Goal: Task Accomplishment & Management: Complete application form

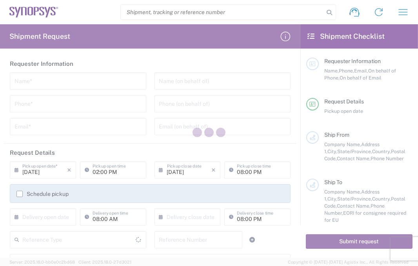
type input "[GEOGRAPHIC_DATA]"
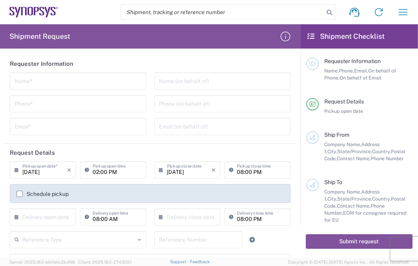
click at [96, 73] on agx-material-input "Name *" at bounding box center [78, 81] width 136 height 17
click at [101, 82] on input "text" at bounding box center [78, 81] width 127 height 14
paste input "[PERSON_NAME]"
type input "[PERSON_NAME]"
click at [72, 96] on div "Phone *" at bounding box center [78, 103] width 136 height 17
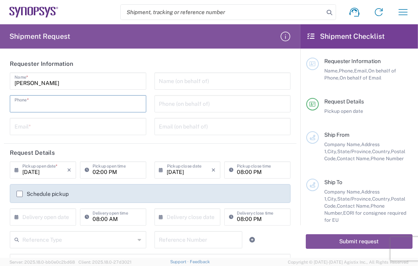
paste input "[PHONE_NUMBER]"
type input "[PHONE_NUMBER]"
drag, startPoint x: 116, startPoint y: 129, endPoint x: 161, endPoint y: 128, distance: 44.3
click at [116, 129] on input "text" at bounding box center [78, 126] width 127 height 14
paste input "[EMAIL_ADDRESS][PERSON_NAME][DOMAIN_NAME]"
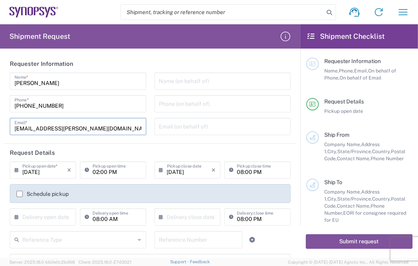
type input "[EMAIL_ADDRESS][PERSON_NAME][DOMAIN_NAME]"
drag, startPoint x: 179, startPoint y: 127, endPoint x: 212, endPoint y: 132, distance: 33.7
click at [179, 127] on input "text" at bounding box center [222, 126] width 127 height 14
paste input "[EMAIL_ADDRESS][PERSON_NAME][DOMAIN_NAME]"
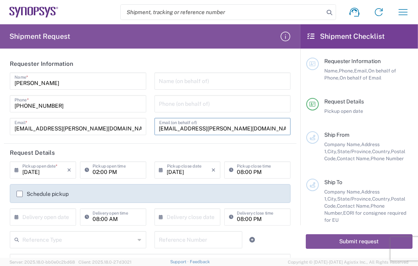
type input "[EMAIL_ADDRESS][PERSON_NAME][DOMAIN_NAME]"
click at [192, 83] on input "text" at bounding box center [222, 81] width 127 height 14
paste input "E-Elements Technology Co., Ltd"
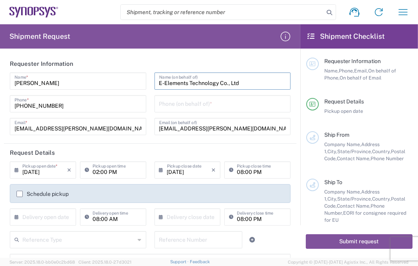
type input "E-Elements Technology Co., Ltd"
click at [218, 101] on input "tel" at bounding box center [222, 103] width 127 height 14
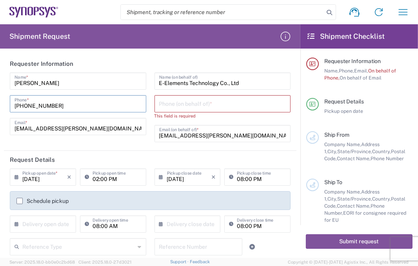
drag, startPoint x: 98, startPoint y: 100, endPoint x: 0, endPoint y: 104, distance: 97.7
click at [0, 104] on form "Requester Information [PERSON_NAME] Name * [PHONE_NUMBER] Phone * [EMAIL_ADDRES…" at bounding box center [150, 156] width 300 height 203
click at [272, 100] on input "tel" at bounding box center [222, 103] width 127 height 14
paste input "[PHONE_NUMBER]"
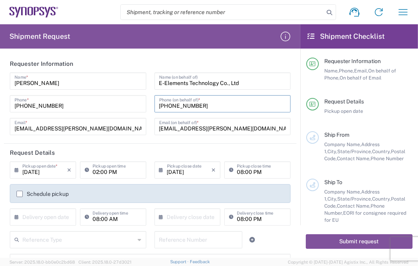
type input "[PHONE_NUMBER]"
click at [124, 175] on input "02:00 PM" at bounding box center [117, 170] width 49 height 14
click at [131, 169] on input "02:00 PM" at bounding box center [117, 170] width 49 height 14
type input "0"
click at [211, 171] on icon "×" at bounding box center [213, 170] width 4 height 13
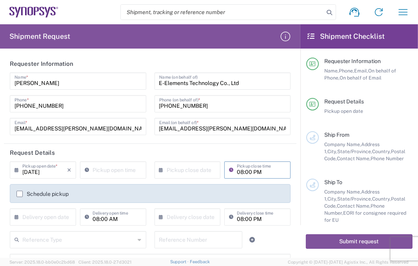
click at [256, 172] on input "08:00 PM" at bounding box center [261, 170] width 49 height 14
type input ":00 PM"
drag, startPoint x: 257, startPoint y: 175, endPoint x: 142, endPoint y: 167, distance: 114.7
click at [135, 160] on agx-form-section "Request Details [DATE] × Pickup open date * Cancel Apply Pickup open time × Pic…" at bounding box center [150, 233] width 292 height 178
click at [252, 220] on input "08:00 PM" at bounding box center [261, 217] width 49 height 14
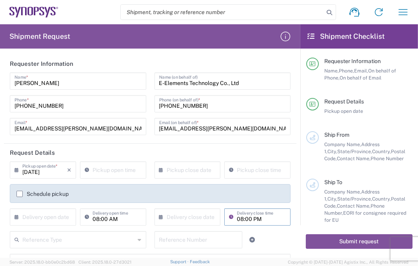
type input ":00 PM"
drag, startPoint x: 259, startPoint y: 218, endPoint x: 137, endPoint y: 206, distance: 122.2
click at [133, 205] on div "[DATE] × Pickup open date * Cancel Apply Pickup open time × Pickup close date C…" at bounding box center [150, 197] width 289 height 70
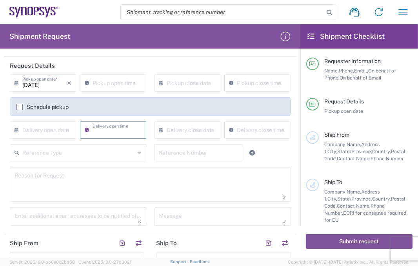
scroll to position [109, 0]
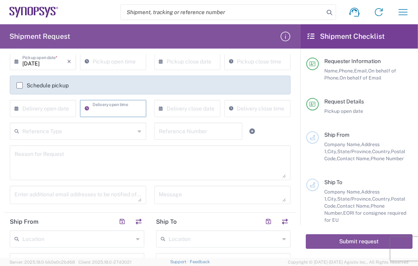
click at [99, 167] on textarea at bounding box center [150, 163] width 271 height 30
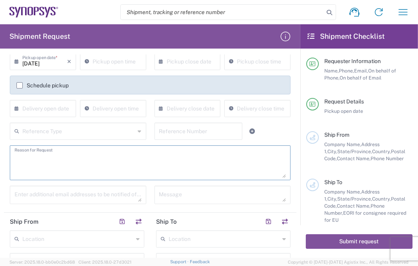
paste textarea "Shipment of 15 pcs of product SH100004216,model name HDMI_2_0_MGB2 to ALOM sub."
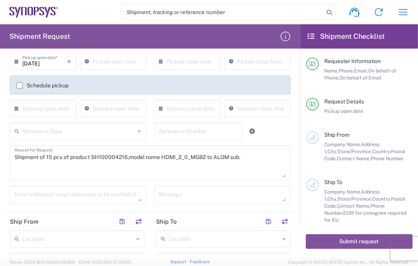
drag, startPoint x: 51, startPoint y: 155, endPoint x: 59, endPoint y: 153, distance: 8.8
click at [51, 155] on textarea "Shipment of 15 pcs of product SH100004216,model name HDMI_2_0_MGB2 to ALOM sub." at bounding box center [150, 163] width 271 height 30
drag, startPoint x: 93, startPoint y: 156, endPoint x: 103, endPoint y: 158, distance: 10.2
click at [108, 158] on textarea "Shipment of 10 pcs of product SH100004216,model name HDMI_2_0_MGB2 to ALOM sub." at bounding box center [150, 163] width 271 height 30
click at [99, 157] on textarea "Shipment of 10 pcs of product SH100004216,model name HDMI_2_0_MGB2 to ALOM sub." at bounding box center [150, 163] width 271 height 30
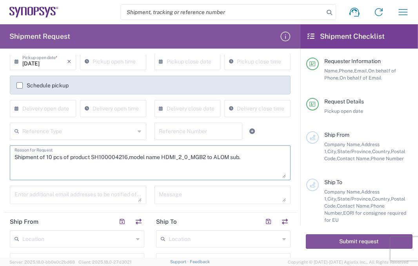
drag, startPoint x: 92, startPoint y: 158, endPoint x: 126, endPoint y: 159, distance: 33.7
click at [126, 159] on textarea "Shipment of 10 pcs of product SH100004216,model name HDMI_2_0_MGB2 to ALOM sub." at bounding box center [150, 163] width 271 height 30
click at [162, 158] on textarea "Shipment of 10 pcs of product SH100004216,model name HDMI_2_0_MGB2 to ALOM sub." at bounding box center [150, 163] width 271 height 30
click at [236, 157] on textarea "Shipment of 10 pcs of product SH100004216,model name HDMI_2_0_MGB2 to ALOM sub." at bounding box center [150, 163] width 271 height 30
click at [243, 157] on textarea "Shipment of 10 pcs of product SH100004216,model name HDMI_2_0_MGB2 to ALOM sub." at bounding box center [150, 163] width 271 height 30
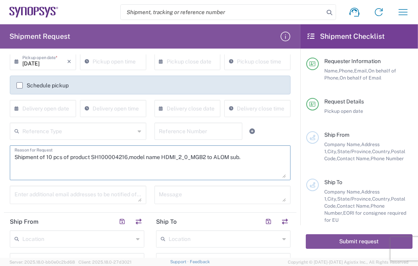
drag, startPoint x: 40, startPoint y: 170, endPoint x: 4, endPoint y: 155, distance: 38.5
click at [4, 155] on main "[DATE] × Pickup open date * Cancel Apply Pickup open time × Pickup close date C…" at bounding box center [150, 131] width 292 height 157
click at [29, 170] on textarea "Shipment of 10 pcs of product SH100004216,model name HDMI_2_0_MGB2 to ALOM sub." at bounding box center [150, 163] width 271 height 30
paste textarea "Shipment of 10 pcs of product SH100004216,model name HDMI_2_0_MGB2 to ALOM sub."
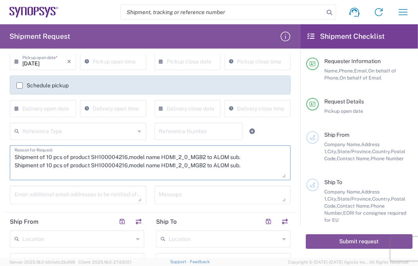
drag, startPoint x: 93, startPoint y: 165, endPoint x: 126, endPoint y: 165, distance: 33.3
click at [126, 165] on textarea "Shipment of 10 pcs of product SH100004216,model name HDMI_2_0_MGB2 to ALOM sub.…" at bounding box center [150, 163] width 271 height 30
paste textarea "049"
drag, startPoint x: 163, startPoint y: 165, endPoint x: 209, endPoint y: 163, distance: 45.1
click at [209, 163] on textarea "Shipment of 10 pcs of product SH100004216,model name HDMI_2_0_MGB2 to ALOM sub.…" at bounding box center [150, 163] width 271 height 30
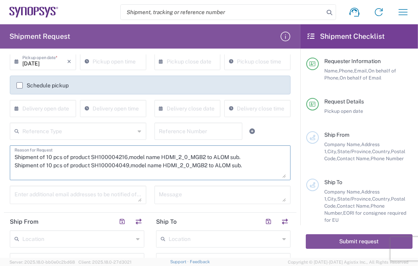
paste textarea "PCIe Gen 4/5 RC MGB2 board"
click at [272, 165] on textarea "Shipment of 10 pcs of product SH100004216,model name HDMI_2_0_MGB2 to ALOM sub.…" at bounding box center [150, 163] width 271 height 30
click at [51, 165] on textarea "Shipment of 10 pcs of product SH100004216,model name HDMI_2_0_MGB2 to ALOM sub.…" at bounding box center [150, 163] width 271 height 30
click at [276, 163] on textarea "Shipment of 10 pcs of product SH100004216,model name HDMI_2_0_MGB2 to ALOM sub.…" at bounding box center [150, 163] width 271 height 30
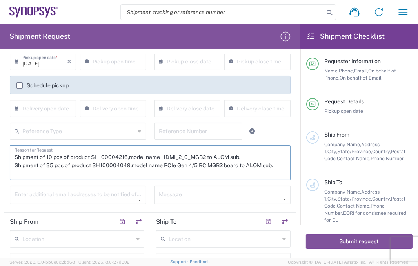
paste textarea "The shipment is transported by KWE using air freight. KWE Tracking No: 59005032…"
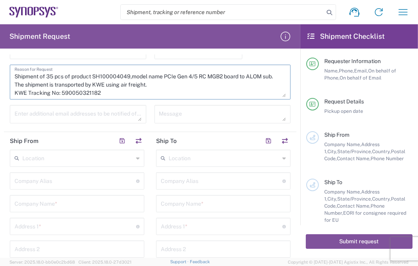
scroll to position [205, 0]
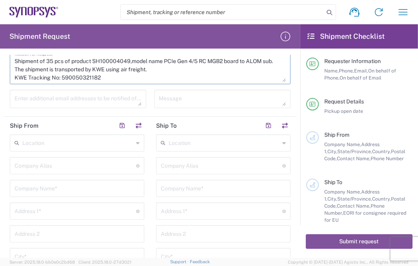
type textarea "Shipment of 10 pcs of product SH100004216,model name HDMI_2_0_MGB2 to ALOM sub.…"
click at [198, 188] on input "text" at bounding box center [223, 188] width 125 height 14
paste input "US01 ALOM"
type input "US01 ALOM"
drag, startPoint x: 196, startPoint y: 127, endPoint x: 193, endPoint y: 131, distance: 5.1
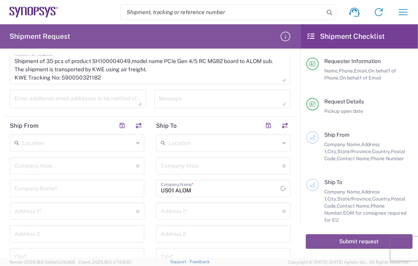
click at [196, 128] on header "Ship To" at bounding box center [223, 126] width 146 height 18
click at [192, 141] on input "text" at bounding box center [224, 143] width 111 height 14
paste input "US01 ALOM"
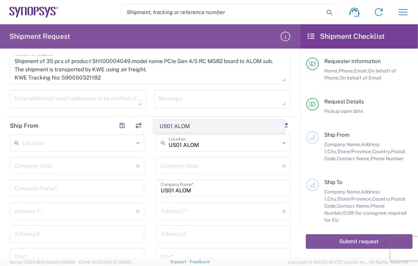
click at [187, 130] on span "US01 ALOM" at bounding box center [219, 126] width 130 height 12
type input "US01 ALOM"
type input "Synopsys c/o ALOM"
type input "[STREET_ADDRESS]"
type input "Fremont"
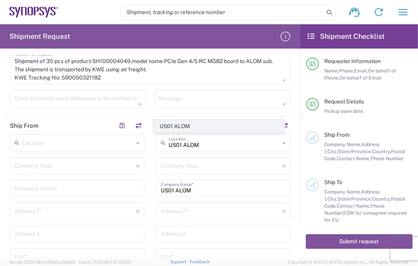
type input "[US_STATE]"
type input "94539"
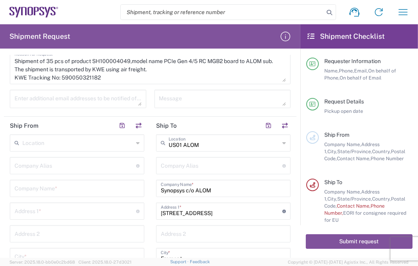
click at [107, 191] on input "text" at bounding box center [77, 188] width 125 height 14
paste input "E-Elements Technology Co., Ltd"
type input "E-Elements Technology Co., Ltd"
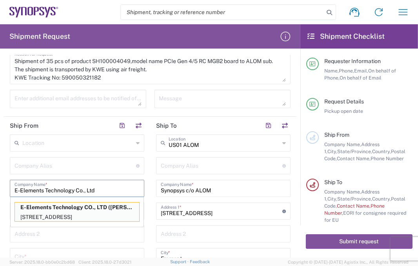
type input "E-Elements Technology Co., Ltd"
type input "[STREET_ADDRESS]"
type input "Neihu Dist., [GEOGRAPHIC_DATA], [GEOGRAPHIC_DATA] (R.O.C.)"
type input "[GEOGRAPHIC_DATA]"
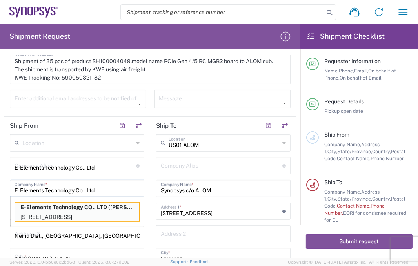
type input "[GEOGRAPHIC_DATA]"
type input "台灣"
type input "11491"
type input "0227918139"
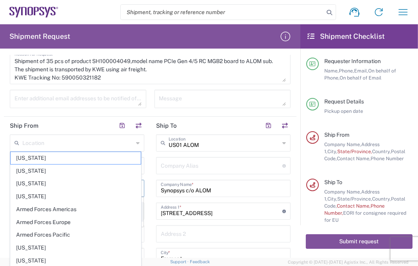
type input "E-Elements Technology Co., Ltd"
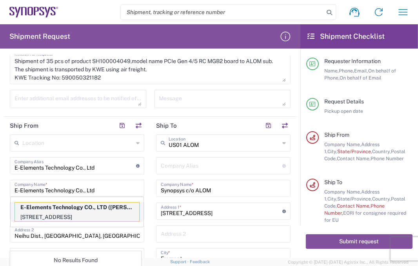
click at [43, 207] on p "E-Elements Technology CO., LTD ([PERSON_NAME])" at bounding box center [77, 208] width 124 height 10
type input "E-Elements Technology CO., LTD"
type input "[STREET_ADDRESS]"
type input "Taiwan R.O.C"
type input "[GEOGRAPHIC_DATA]"
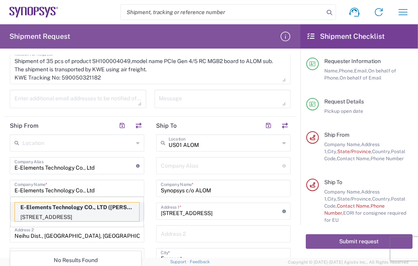
type input "[GEOGRAPHIC_DATA]"
type input "[PERSON_NAME]"
type input "886-2-2791-8139"
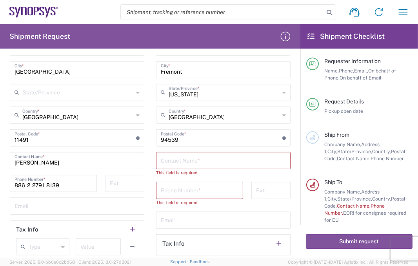
scroll to position [410, 0]
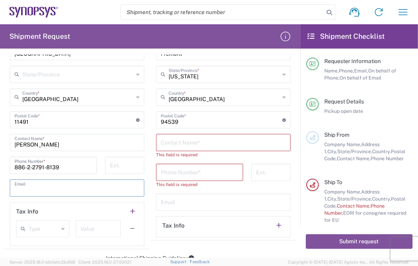
click at [25, 186] on input "text" at bounding box center [77, 188] width 125 height 14
drag, startPoint x: 52, startPoint y: 144, endPoint x: 0, endPoint y: 123, distance: 55.8
click at [0, 124] on form "Requester Information [PERSON_NAME] Name * [PHONE_NUMBER] Phone * [EMAIL_ADDRES…" at bounding box center [150, 156] width 300 height 203
paste input "[PERSON_NAME]"
type input "[PERSON_NAME]"
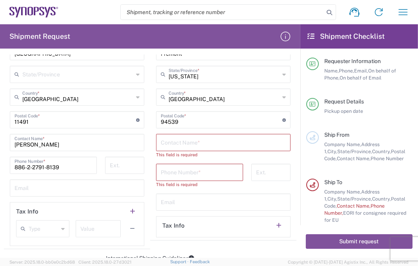
click at [49, 190] on input "text" at bounding box center [77, 188] width 125 height 14
click at [58, 183] on input "text" at bounding box center [77, 188] width 125 height 14
paste input "[EMAIL_ADDRESS][DOMAIN_NAME]"
type input "[EMAIL_ADDRESS][DOMAIN_NAME]"
click at [178, 142] on input "text" at bounding box center [223, 142] width 125 height 14
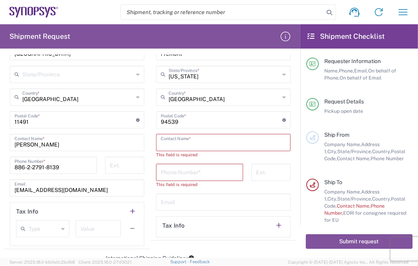
paste input "[PERSON_NAME]"
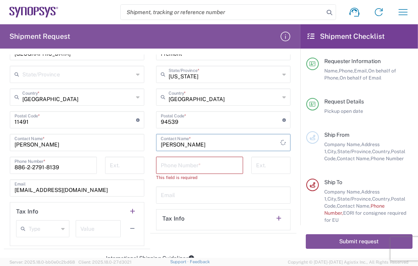
type input "[PERSON_NAME]"
click at [178, 168] on input "tel" at bounding box center [200, 165] width 78 height 14
paste input "[PHONE_NUMBER]"
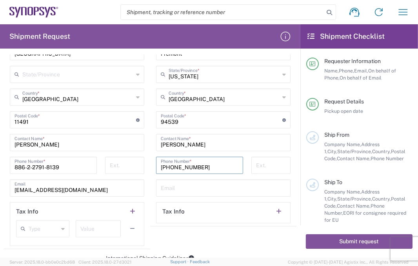
type input "[PHONE_NUMBER]"
click at [205, 191] on input "text" at bounding box center [223, 188] width 125 height 14
paste input "[EMAIL_ADDRESS][DOMAIN_NAME]"
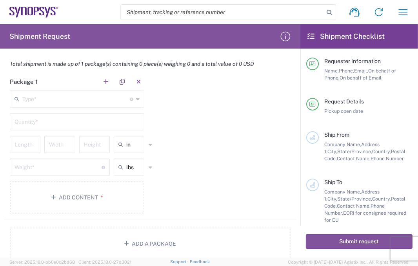
scroll to position [629, 0]
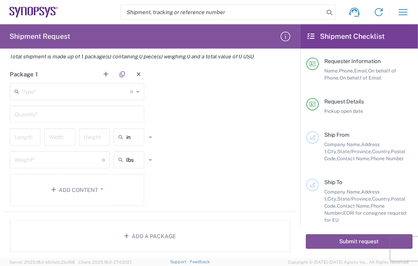
type input "[EMAIL_ADDRESS][DOMAIN_NAME]"
click at [209, 134] on div "Package 1 Type * Material used to package goods Bale(s) Basket(s) Bolt(s) Bottl…" at bounding box center [150, 138] width 292 height 147
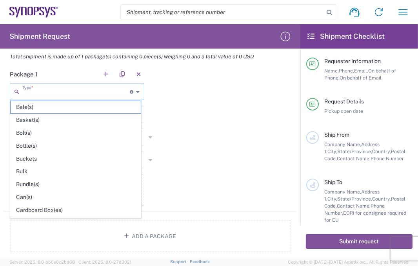
click at [103, 89] on input "text" at bounding box center [75, 91] width 107 height 14
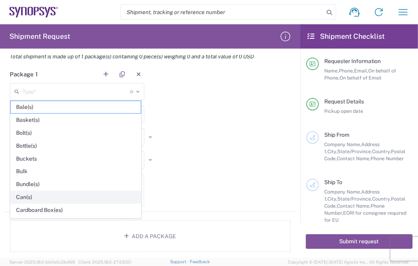
click at [38, 193] on span "Can(s)" at bounding box center [76, 197] width 130 height 12
type input "Can(s)"
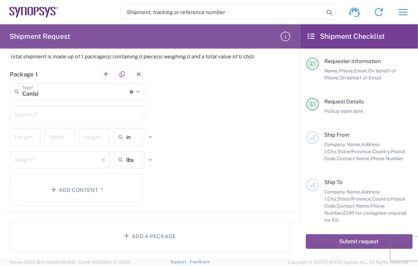
click at [44, 109] on input "text" at bounding box center [77, 114] width 125 height 14
type input "1"
click at [122, 131] on icon at bounding box center [122, 137] width 8 height 13
click at [124, 164] on span "cm" at bounding box center [126, 166] width 28 height 12
type input "cm"
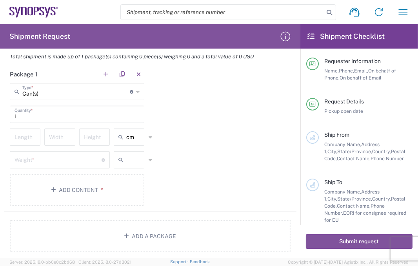
click at [129, 158] on input "text" at bounding box center [136, 160] width 20 height 13
click at [125, 185] on span "kgs" at bounding box center [126, 188] width 28 height 12
type input "kgs"
click at [22, 138] on input "number" at bounding box center [25, 137] width 21 height 14
type input "48"
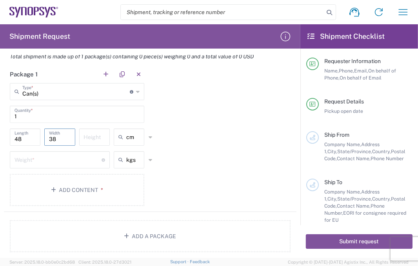
type input "38"
type input "6"
type input "36"
click at [34, 159] on input "number" at bounding box center [58, 160] width 87 height 14
type input "4"
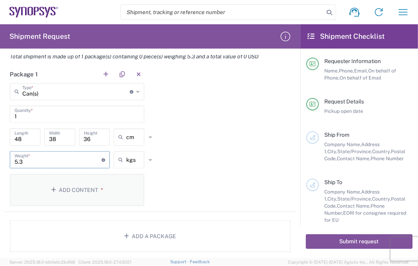
type input "5.3"
click at [110, 189] on button "Add Content *" at bounding box center [77, 190] width 134 height 32
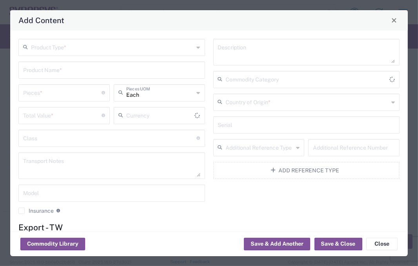
type input "US Dollar"
click at [41, 49] on input "text" at bounding box center [112, 47] width 163 height 14
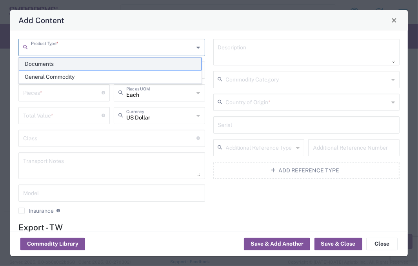
paste input "HDMI_2_0_MGB2"
type input "HDMI_2_0_MGB2"
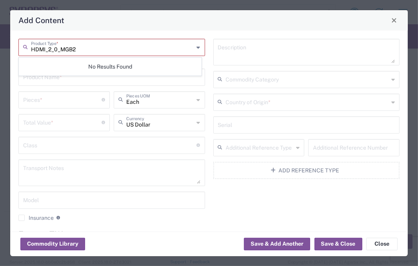
click at [189, 49] on input "HDMI_2_0_MGB2" at bounding box center [112, 47] width 163 height 14
drag, startPoint x: 155, startPoint y: 49, endPoint x: 0, endPoint y: 27, distance: 156.4
click at [0, 27] on div "Add Content HDMI_2_0_MGB2 Product Type * This field is required Product Name * …" at bounding box center [209, 133] width 418 height 266
click at [197, 46] on icon at bounding box center [199, 47] width 4 height 13
click at [197, 49] on icon at bounding box center [199, 47] width 4 height 13
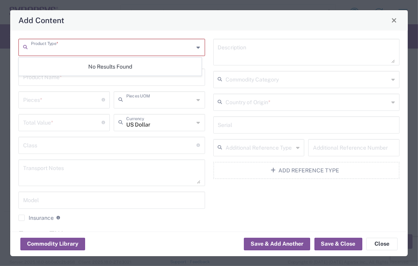
click at [133, 93] on input "text" at bounding box center [160, 100] width 68 height 14
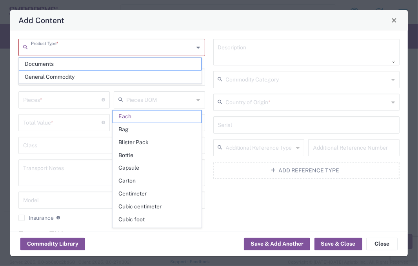
click at [177, 41] on input "text" at bounding box center [112, 47] width 163 height 14
type input "Each"
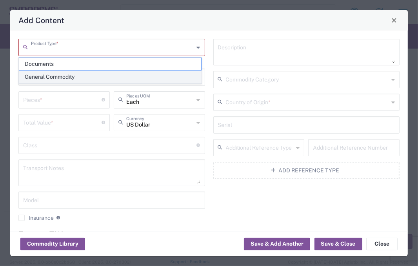
click at [70, 76] on span "General Commodity" at bounding box center [110, 77] width 182 height 12
type input "General Commodity"
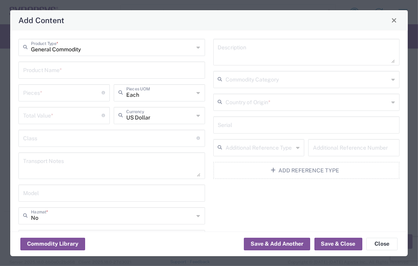
click at [73, 72] on input "text" at bounding box center [111, 70] width 177 height 14
paste input "HDMI_2_0_MGB2"
type input "HDMI_2_0_MGB2"
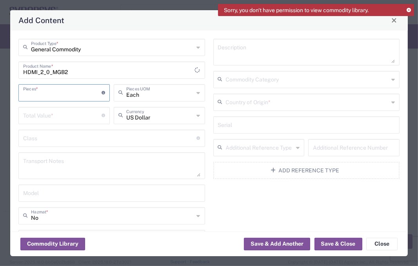
click at [73, 93] on input "number" at bounding box center [62, 92] width 78 height 14
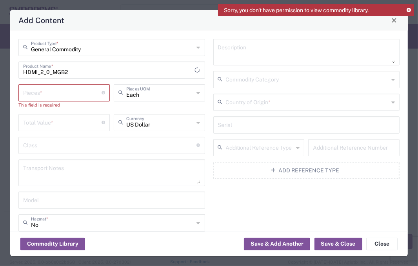
click at [63, 95] on input "number" at bounding box center [62, 92] width 78 height 14
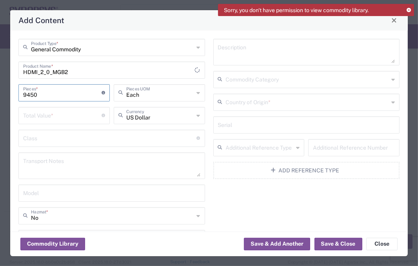
type input "9450"
click at [75, 115] on input "number" at bounding box center [62, 115] width 78 height 14
drag, startPoint x: 71, startPoint y: 93, endPoint x: 0, endPoint y: 81, distance: 71.2
click at [0, 81] on div "Add Content General Commodity Product Type * HDMI_2_0_MGB2 Product Name * 9450 …" at bounding box center [209, 133] width 418 height 266
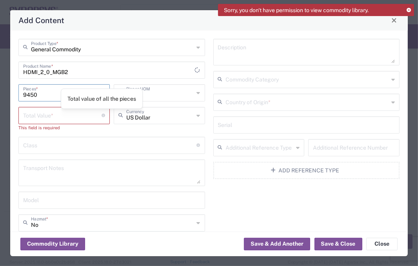
click at [91, 115] on input "number" at bounding box center [62, 115] width 78 height 14
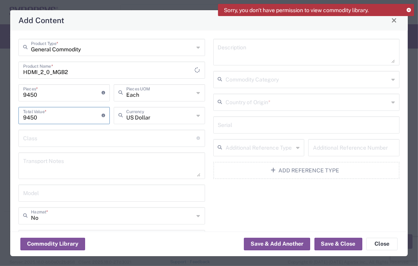
type input "9450"
drag, startPoint x: 78, startPoint y: 91, endPoint x: 2, endPoint y: 75, distance: 77.4
click at [0, 76] on div "Add Content General Commodity Product Type * HDMI_2_0_MGB2 Product Name * 9450 …" at bounding box center [209, 133] width 418 height 266
type input "7"
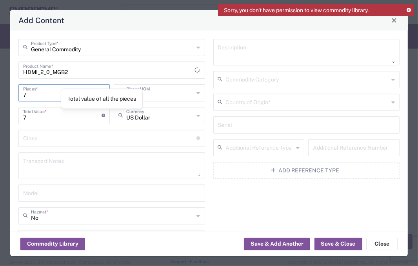
type input "7"
click at [68, 119] on input "7" at bounding box center [62, 115] width 78 height 14
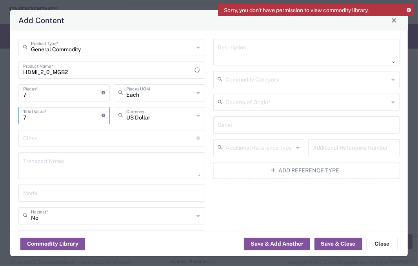
drag, startPoint x: 56, startPoint y: 120, endPoint x: 0, endPoint y: 105, distance: 58.0
click at [0, 105] on div "Add Content General Commodity Product Type * HDMI_2_0_MGB2 Product Name * 7 Pie…" at bounding box center [209, 133] width 418 height 266
type input "9450"
click at [138, 135] on input "text" at bounding box center [110, 138] width 174 height 14
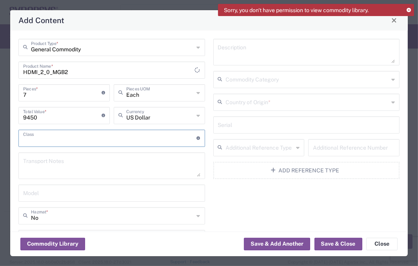
click at [94, 169] on textarea at bounding box center [111, 166] width 177 height 22
click at [134, 160] on textarea at bounding box center [111, 166] width 177 height 22
paste textarea "The shipment is transported by KWE using air freight."
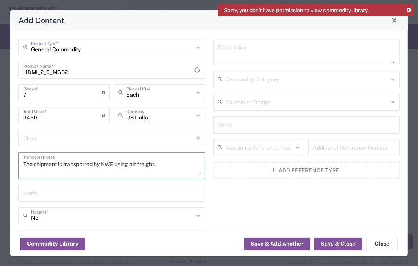
type textarea "The shipment is transported by KWE using air freight."
click at [98, 190] on input "text" at bounding box center [111, 193] width 177 height 14
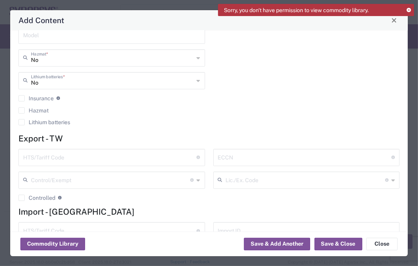
scroll to position [159, 0]
click at [75, 160] on input "text" at bounding box center [110, 156] width 174 height 14
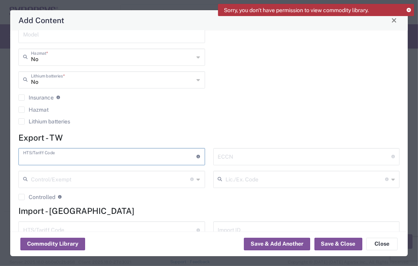
paste input "8473.30.1180"
type input "8473.30.1180"
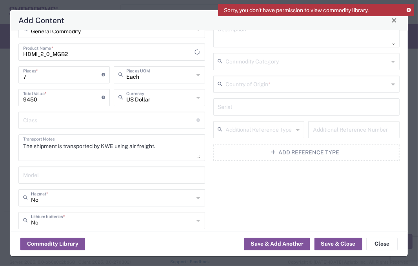
scroll to position [0, 0]
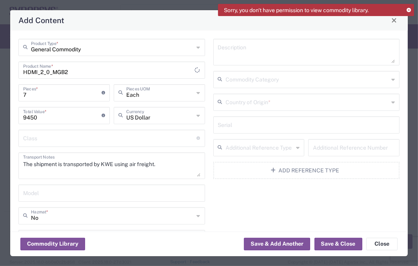
click at [322, 104] on input "text" at bounding box center [307, 102] width 163 height 14
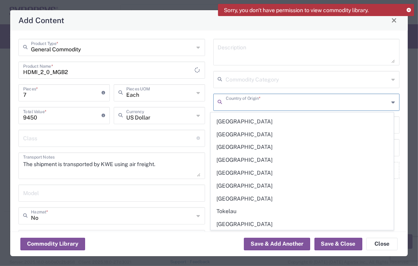
scroll to position [2694, 0]
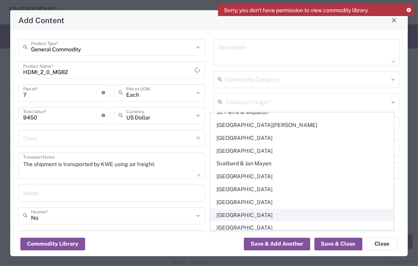
click at [272, 209] on span "[GEOGRAPHIC_DATA]" at bounding box center [302, 215] width 182 height 12
type input "[GEOGRAPHIC_DATA]"
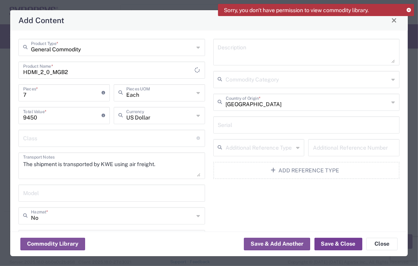
click at [331, 244] on button "Save & Close" at bounding box center [338, 244] width 48 height 13
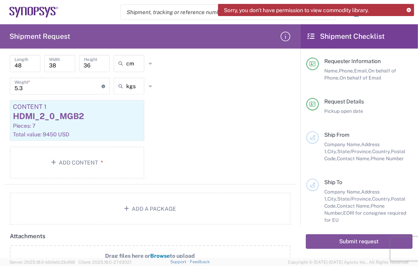
scroll to position [710, 0]
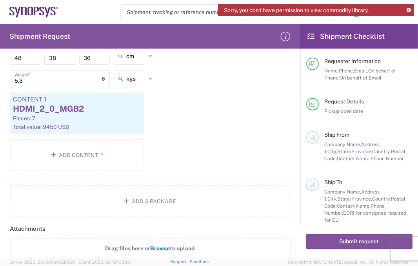
click at [176, 179] on agx-package-information "Total shipment is made up of 1 package(s) containing 7 piece(s) weighing 5.3 an…" at bounding box center [150, 92] width 292 height 251
click at [177, 180] on agx-package-information "Total shipment is made up of 1 package(s) containing 7 piece(s) weighing 5.3 an…" at bounding box center [150, 92] width 292 height 251
click at [200, 194] on button "Add a Package" at bounding box center [150, 201] width 281 height 32
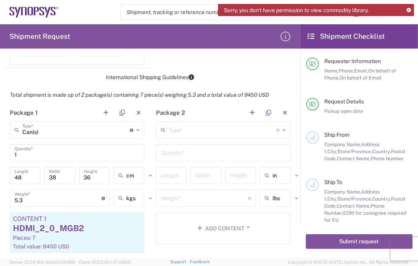
scroll to position [566, 0]
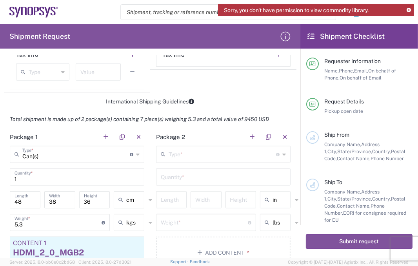
click at [209, 143] on header "Package 2" at bounding box center [223, 137] width 146 height 18
click at [211, 149] on input "text" at bounding box center [222, 154] width 107 height 14
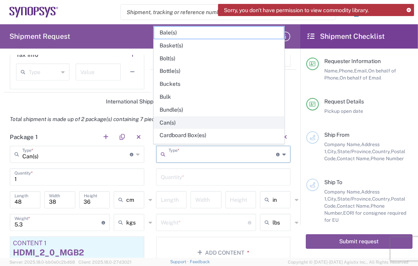
click at [177, 121] on span "Can(s)" at bounding box center [219, 123] width 130 height 12
type input "Can(s)"
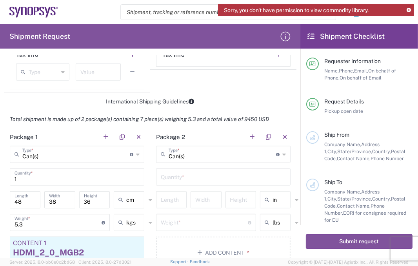
click at [198, 178] on input "text" at bounding box center [223, 177] width 125 height 14
type input "1"
click at [276, 194] on input "text" at bounding box center [282, 200] width 20 height 13
click at [271, 224] on span "cm" at bounding box center [270, 228] width 28 height 12
type input "cm"
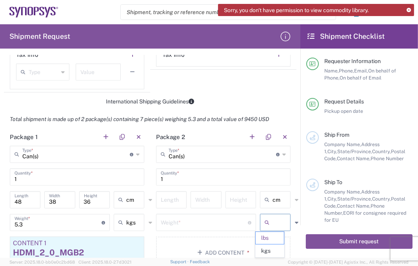
click at [273, 216] on input "text" at bounding box center [282, 222] width 20 height 13
drag, startPoint x: 267, startPoint y: 243, endPoint x: 267, endPoint y: 248, distance: 4.7
click at [267, 248] on ul "lbs kgs" at bounding box center [269, 245] width 29 height 26
click at [267, 248] on span "kgs" at bounding box center [270, 251] width 28 height 12
type input "kgs"
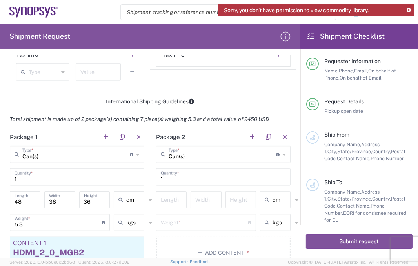
click at [172, 191] on div "Length" at bounding box center [171, 199] width 31 height 17
click at [172, 194] on input "number" at bounding box center [171, 199] width 21 height 14
type input "36"
type input "31"
type input "296"
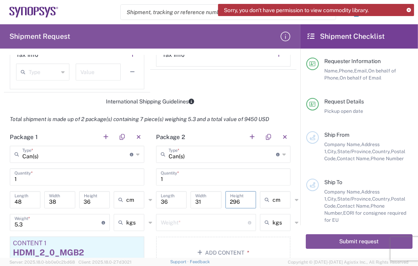
type input "cm"
click at [236, 206] on div "296 Height" at bounding box center [240, 199] width 31 height 17
drag, startPoint x: 239, startPoint y: 202, endPoint x: 155, endPoint y: 192, distance: 84.1
click at [155, 192] on div "36 Length 31 Width 296 Height cm cm ft in" at bounding box center [223, 202] width 138 height 23
type input "26"
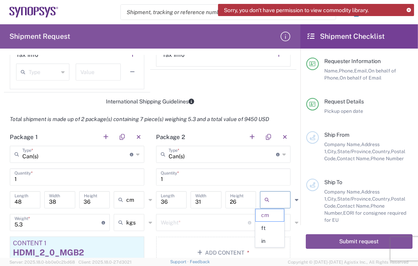
type input "cm"
type input "2.5"
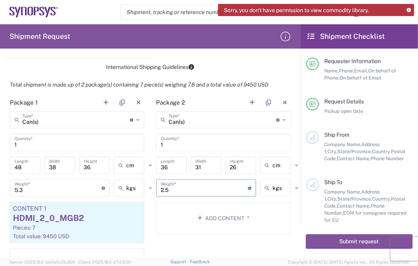
scroll to position [640, 0]
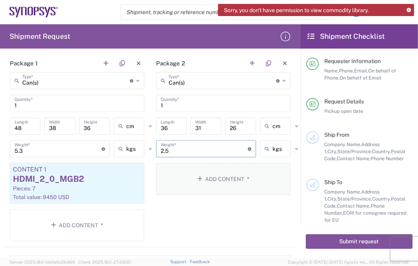
click at [249, 192] on button "Add Content *" at bounding box center [223, 179] width 134 height 32
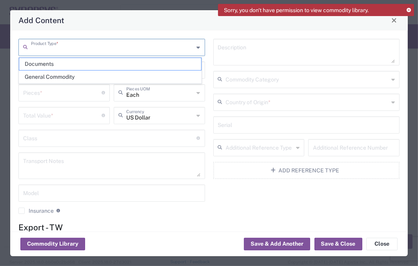
click at [139, 45] on input "text" at bounding box center [112, 47] width 163 height 14
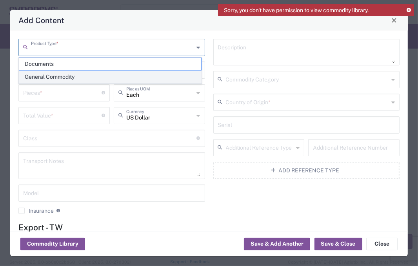
click at [84, 76] on span "General Commodity" at bounding box center [110, 77] width 182 height 12
type input "General Commodity"
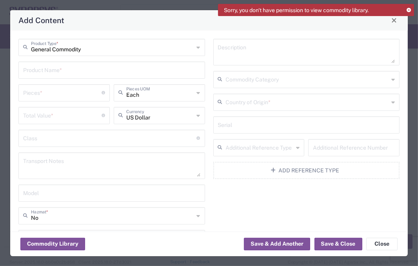
click at [82, 74] on input "text" at bounding box center [111, 70] width 177 height 14
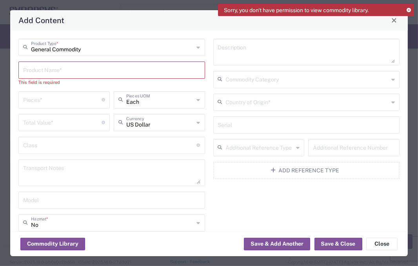
click at [145, 67] on input "text" at bounding box center [111, 70] width 177 height 14
paste input "HDMI_2_0_MGB2"
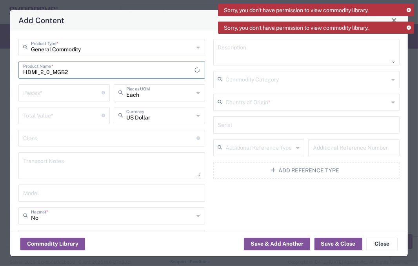
type input "HDMI_2_0_MGB2"
click at [82, 95] on input "number" at bounding box center [62, 92] width 78 height 14
type input "3"
click at [78, 111] on input "number" at bounding box center [62, 115] width 78 height 14
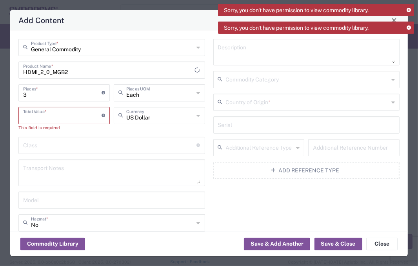
click at [62, 119] on input "number" at bounding box center [62, 115] width 78 height 14
type input "4050"
click at [93, 161] on textarea at bounding box center [111, 166] width 177 height 22
drag, startPoint x: 85, startPoint y: 142, endPoint x: 84, endPoint y: 149, distance: 7.5
click at [85, 142] on input "text" at bounding box center [110, 138] width 174 height 14
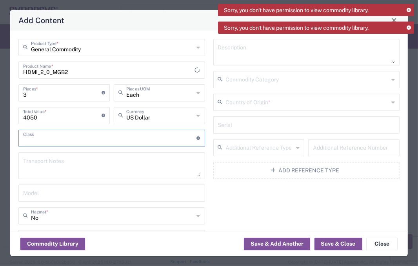
click at [81, 161] on textarea at bounding box center [111, 166] width 177 height 22
paste textarea "The shipment is transported by KWE using air freight."
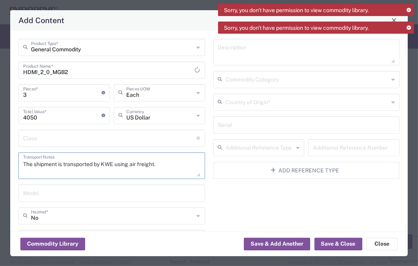
type textarea "The shipment is transported by KWE using air freight."
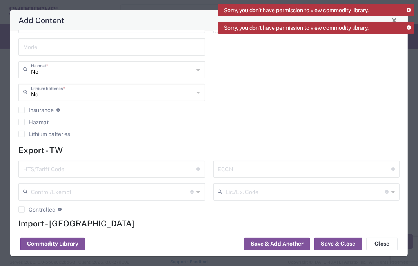
scroll to position [160, 0]
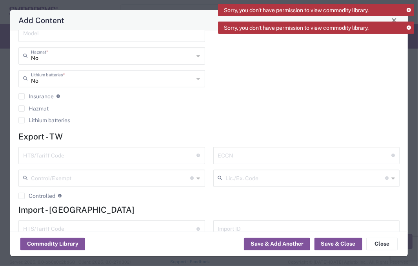
click at [174, 158] on input "text" at bounding box center [110, 155] width 174 height 14
click at [90, 157] on input "text" at bounding box center [110, 155] width 174 height 14
paste input "8473.30.1180"
type input "8473.30.1180"
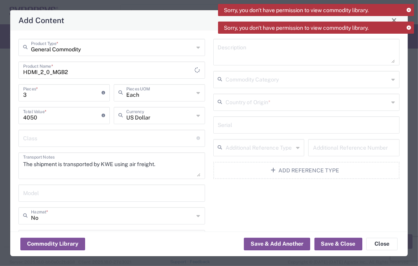
scroll to position [0, 0]
click at [310, 102] on input "text" at bounding box center [307, 102] width 163 height 14
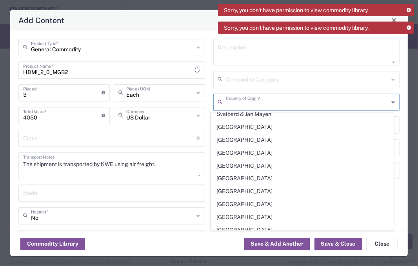
scroll to position [2727, 0]
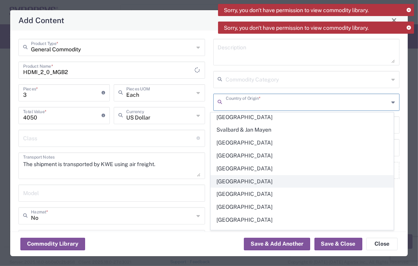
click at [286, 176] on span "[GEOGRAPHIC_DATA]" at bounding box center [302, 182] width 182 height 12
type input "[GEOGRAPHIC_DATA]"
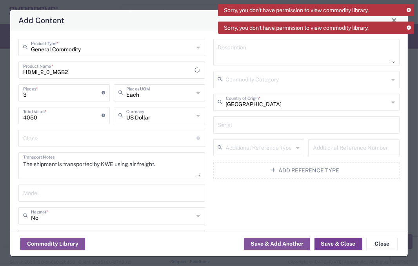
click at [333, 241] on button "Save & Close" at bounding box center [338, 244] width 48 height 13
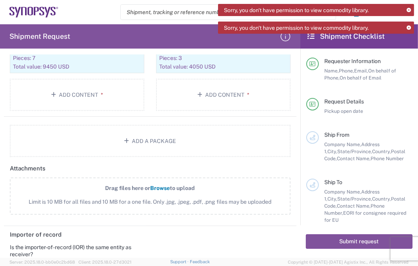
scroll to position [797, 0]
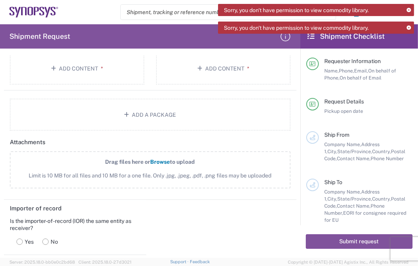
click at [163, 118] on button "Add a Package" at bounding box center [150, 115] width 281 height 32
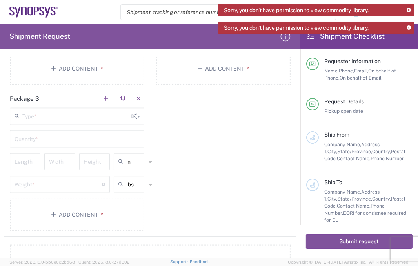
click at [68, 112] on input "text" at bounding box center [76, 116] width 108 height 14
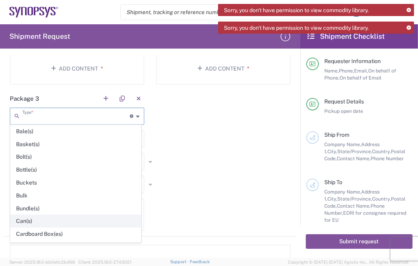
click at [52, 217] on span "Can(s)" at bounding box center [76, 221] width 130 height 12
type input "Can(s)"
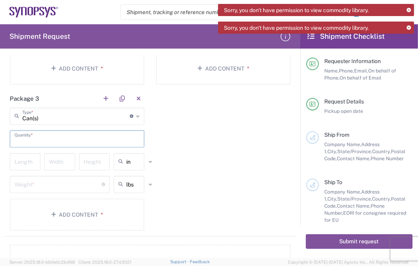
click at [89, 138] on input "text" at bounding box center [77, 139] width 125 height 14
type input "1"
click at [127, 160] on input "text" at bounding box center [136, 162] width 20 height 13
click at [131, 191] on span "cm" at bounding box center [126, 190] width 28 height 12
type input "cm"
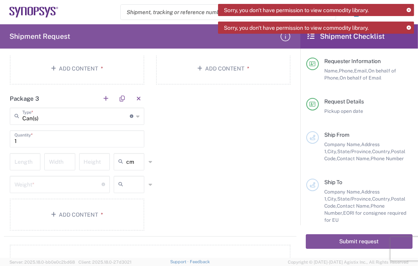
click at [129, 182] on input "text" at bounding box center [136, 184] width 20 height 13
click at [133, 213] on span "kgs" at bounding box center [126, 213] width 28 height 12
type input "kgs"
click at [30, 160] on input "number" at bounding box center [25, 161] width 21 height 14
type input "48"
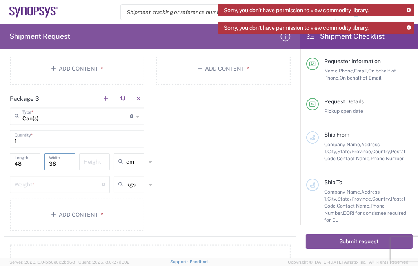
type input "38"
type input "36"
type input "cm"
type input "5.5"
click at [66, 209] on button "Add Content *" at bounding box center [77, 215] width 134 height 32
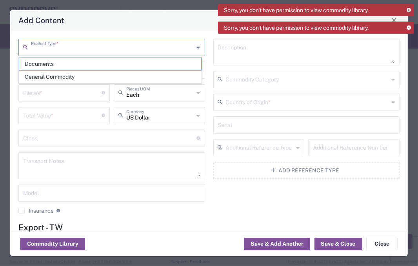
click at [82, 50] on input "text" at bounding box center [112, 47] width 163 height 14
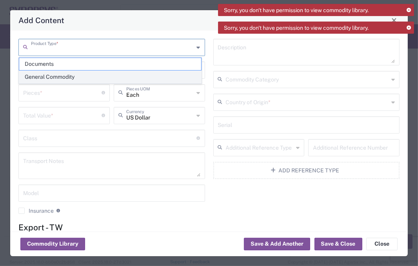
click at [56, 74] on span "General Commodity" at bounding box center [110, 77] width 182 height 12
type input "General Commodity"
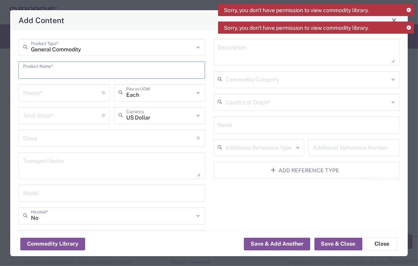
click at [56, 71] on input "text" at bounding box center [111, 70] width 177 height 14
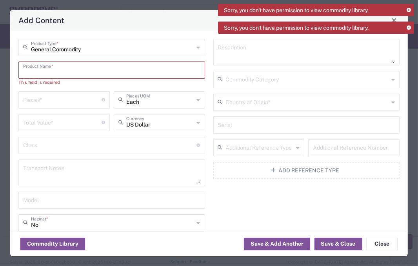
click at [56, 71] on input "text" at bounding box center [111, 70] width 177 height 14
paste input "PCIe Gen 4/5 RC MGB2 board"
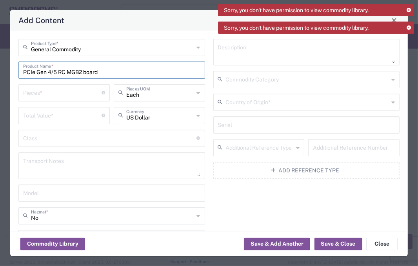
type input "PCIe Gen 4/5 RC MGB2 board"
click at [58, 97] on input "number" at bounding box center [62, 92] width 78 height 14
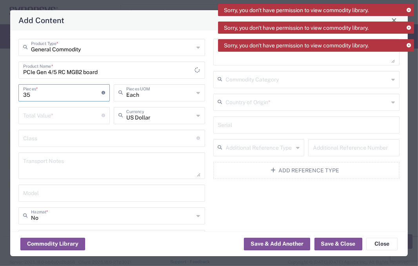
type input "35"
click at [98, 129] on div "Total Value * Total value of all the pieces" at bounding box center [63, 118] width 95 height 23
click at [72, 114] on input "number" at bounding box center [62, 115] width 78 height 14
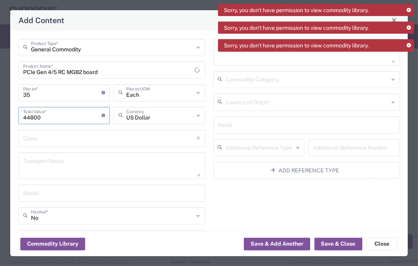
type input "44800"
click at [82, 148] on div "General Commodity Product Type * PCIe Gen 4/5 RC MGB2 board Product Name * 35 P…" at bounding box center [112, 164] width 195 height 250
click at [85, 145] on div "Class 18 standardized commodity classifications indicating transportability" at bounding box center [111, 138] width 187 height 17
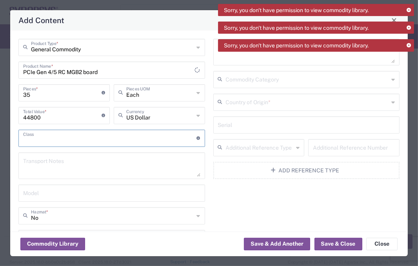
click at [85, 175] on textarea at bounding box center [111, 166] width 177 height 22
click at [67, 169] on textarea at bounding box center [111, 166] width 177 height 22
paste textarea "The shipment is transported by KWE using air freight."
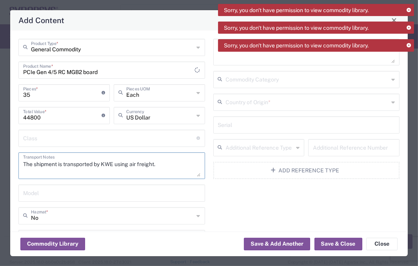
type textarea "The shipment is transported by KWE using air freight."
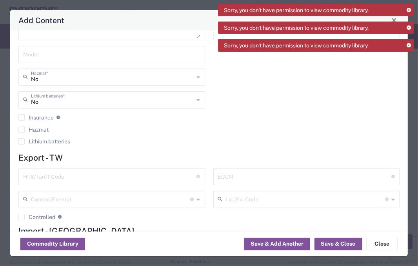
scroll to position [140, 0]
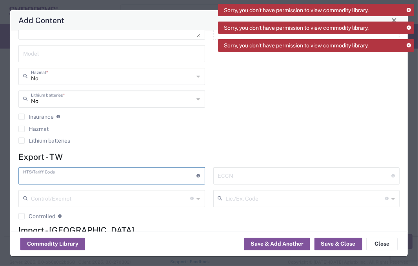
click at [75, 176] on input "text" at bounding box center [110, 176] width 174 height 14
paste input "8473.30.1180"
type input "8473.30.1180"
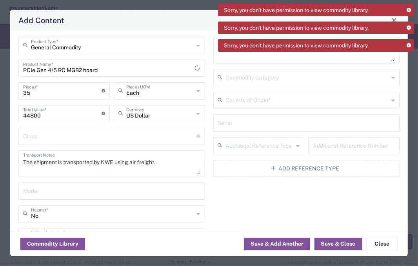
scroll to position [0, 0]
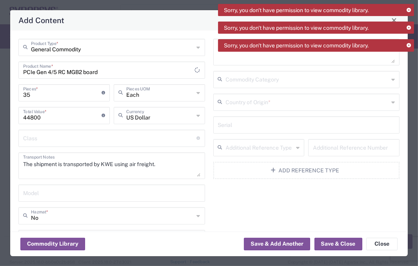
click at [280, 103] on input "text" at bounding box center [307, 102] width 163 height 14
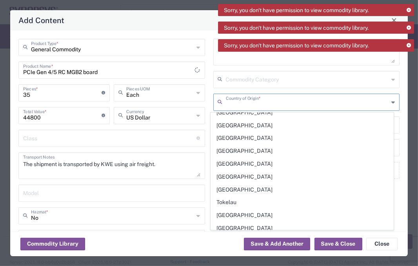
scroll to position [2711, 0]
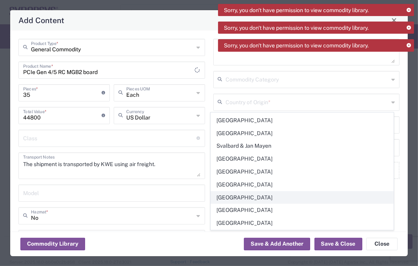
click at [274, 192] on span "[GEOGRAPHIC_DATA]" at bounding box center [302, 198] width 182 height 12
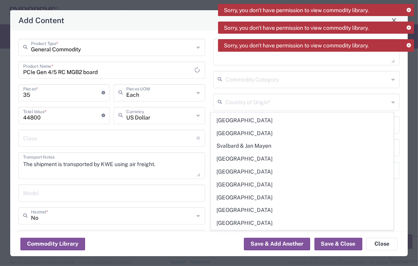
type input "[GEOGRAPHIC_DATA]"
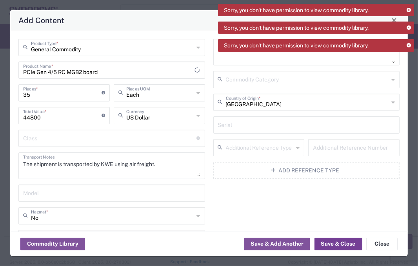
click at [331, 238] on button "Save & Close" at bounding box center [338, 244] width 48 height 13
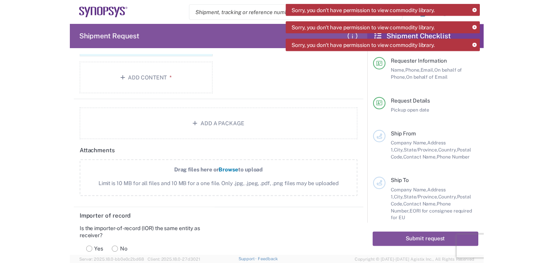
scroll to position [991, 0]
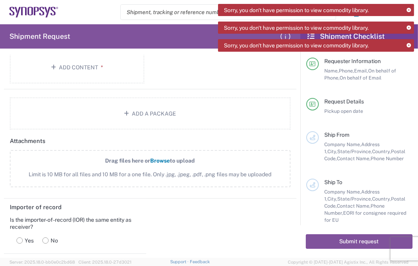
click at [132, 171] on span "Limit is 10 MB for all files and 10 MB for a one file. Only .jpg, .jpeg, .pdf, …" at bounding box center [150, 175] width 246 height 8
click at [0, 0] on input "Drag files here or Browse to upload Limit is 10 MB for all files and 10 MB for …" at bounding box center [0, 0] width 0 height 0
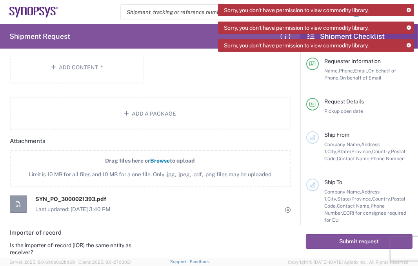
click at [142, 179] on span "Limit is 10 MB for all files and 10 MB for a one file. Only .jpg, .jpeg, .pdf, …" at bounding box center [150, 175] width 246 height 8
click at [0, 0] on input "Drag files here or Browse to upload Limit is 10 MB for all files and 10 MB for …" at bounding box center [0, 0] width 0 height 0
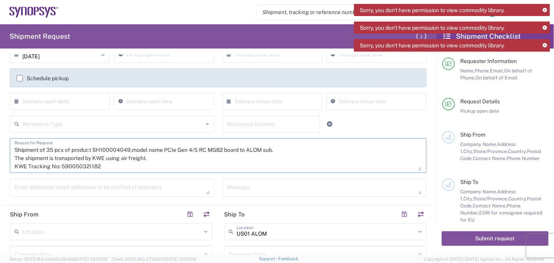
scroll to position [0, 0]
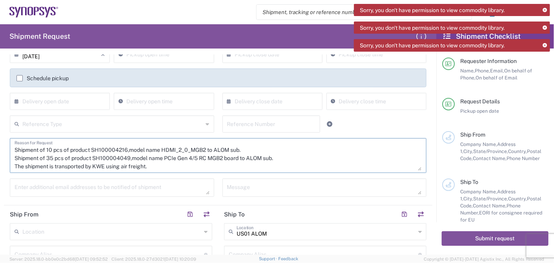
drag, startPoint x: 107, startPoint y: 161, endPoint x: 8, endPoint y: 130, distance: 103.7
click at [8, 130] on div "[DATE] × Pickup open date * Cancel Apply Pickup open time × Pickup close date C…" at bounding box center [218, 124] width 425 height 157
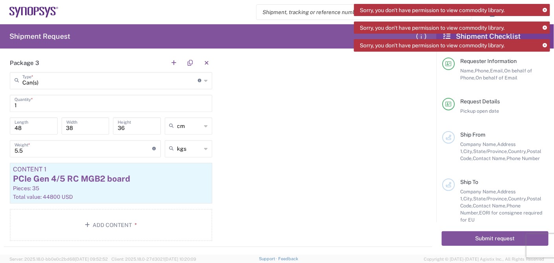
scroll to position [848, 0]
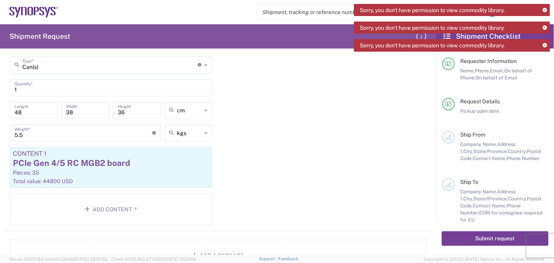
click at [472, 241] on button "Submit request" at bounding box center [494, 239] width 107 height 15
